Goal: Task Accomplishment & Management: Use online tool/utility

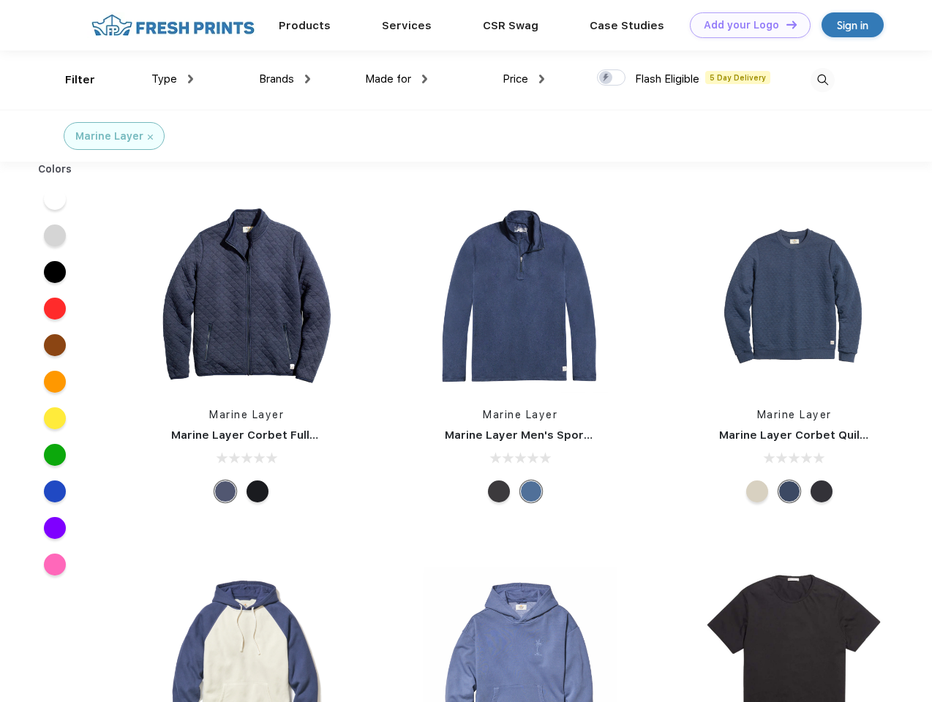
scroll to position [1, 0]
click at [745, 25] on link "Add your Logo Design Tool" at bounding box center [750, 25] width 121 height 26
click at [0, 0] on div "Design Tool" at bounding box center [0, 0] width 0 height 0
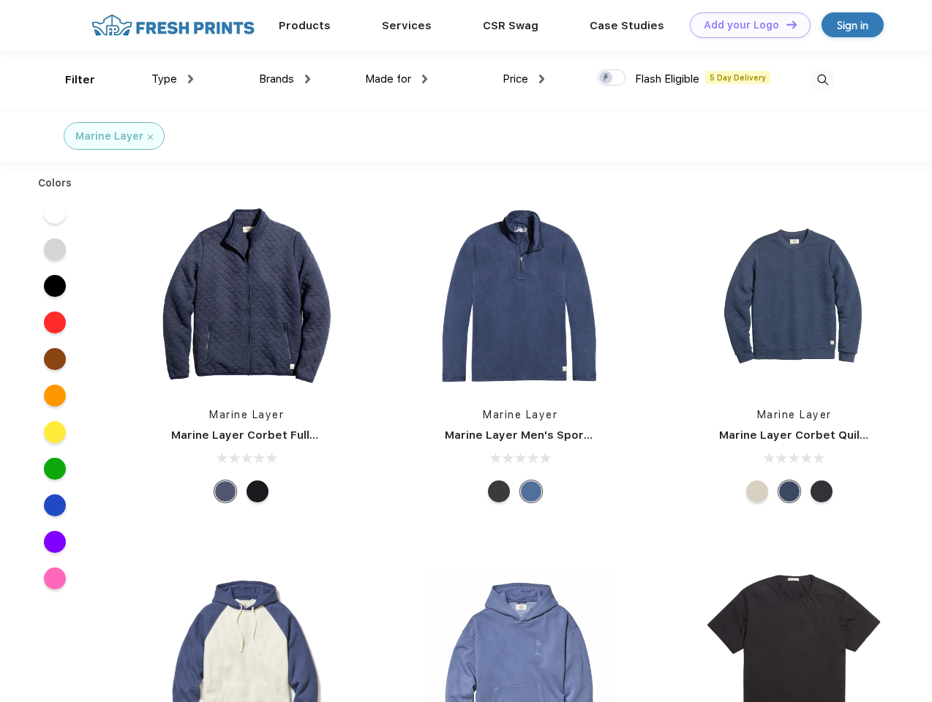
click at [785, 24] on link "Add your Logo Design Tool" at bounding box center [750, 25] width 121 height 26
click at [70, 80] on div "Filter" at bounding box center [80, 80] width 30 height 17
click at [173, 79] on span "Type" at bounding box center [164, 78] width 26 height 13
click at [285, 79] on span "Brands" at bounding box center [276, 78] width 35 height 13
click at [397, 79] on span "Made for" at bounding box center [388, 78] width 46 height 13
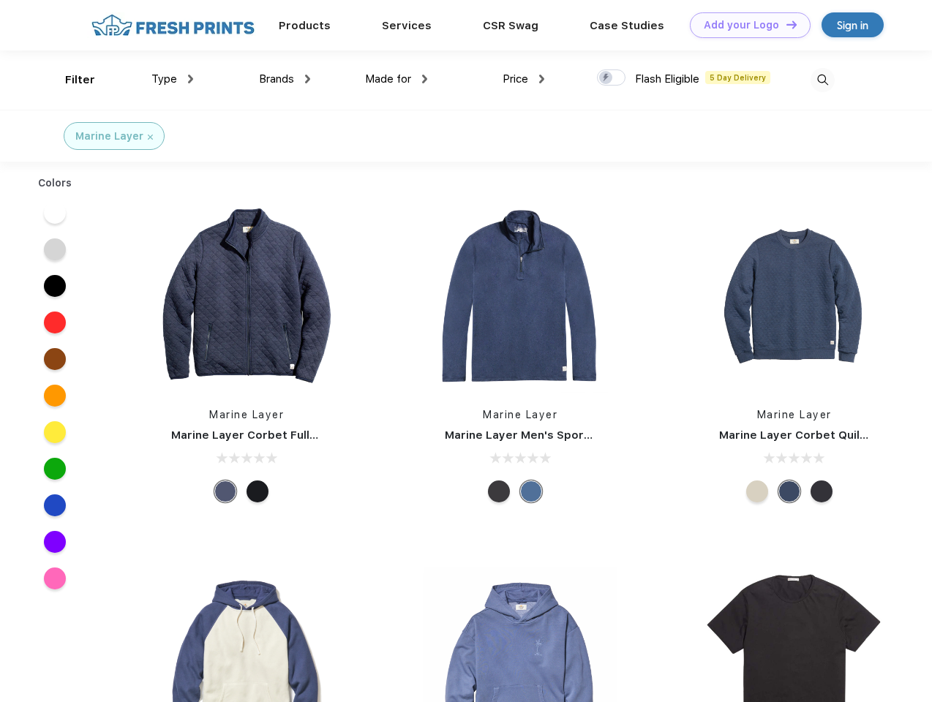
click at [524, 79] on span "Price" at bounding box center [516, 78] width 26 height 13
click at [612, 78] on div at bounding box center [611, 78] width 29 height 16
click at [607, 78] on input "checkbox" at bounding box center [602, 74] width 10 height 10
click at [822, 80] on img at bounding box center [823, 80] width 24 height 24
